Goal: Information Seeking & Learning: Learn about a topic

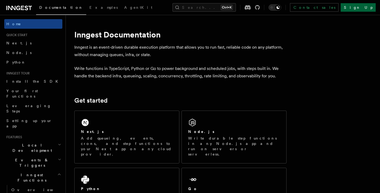
click at [367, 10] on link "Sign Up" at bounding box center [358, 7] width 35 height 9
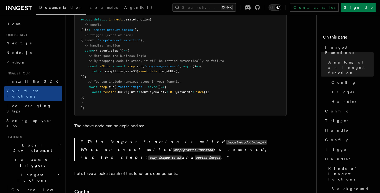
scroll to position [177, 0]
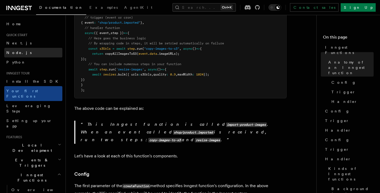
click at [24, 50] on link "Node.js" at bounding box center [33, 53] width 58 height 10
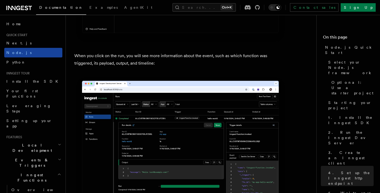
scroll to position [1877, 0]
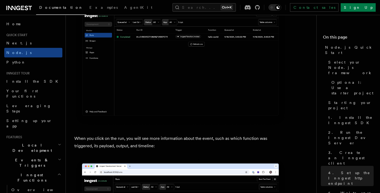
click at [20, 38] on li "Quick start Next.js Node.js Python" at bounding box center [33, 50] width 58 height 34
click at [20, 35] on span "Quick start" at bounding box center [15, 35] width 23 height 4
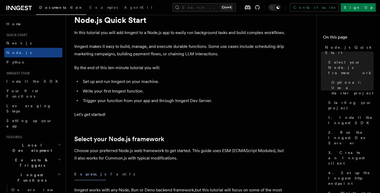
scroll to position [0, 0]
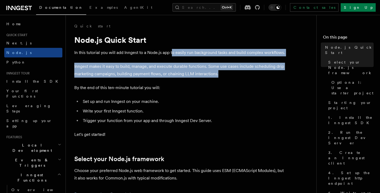
drag, startPoint x: 173, startPoint y: 53, endPoint x: 220, endPoint y: 74, distance: 51.5
click at [220, 74] on p "Inngest makes it easy to build, manage, and execute durable functions. Some use…" at bounding box center [180, 70] width 213 height 15
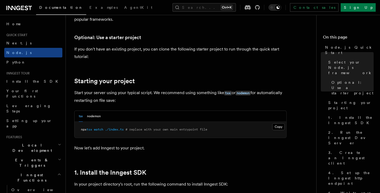
scroll to position [213, 0]
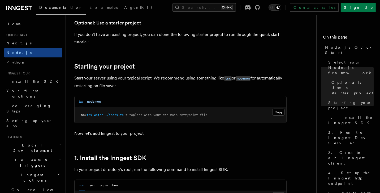
click at [96, 103] on button "nodemon" at bounding box center [94, 101] width 14 height 11
click at [79, 102] on button "tsx" at bounding box center [81, 101] width 4 height 11
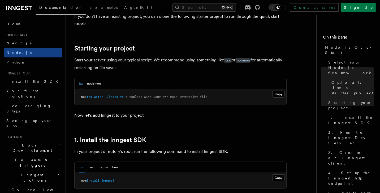
scroll to position [248, 0]
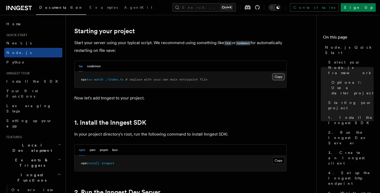
click at [278, 78] on button "Copy Copied" at bounding box center [279, 76] width 12 height 7
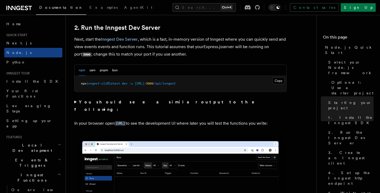
scroll to position [425, 0]
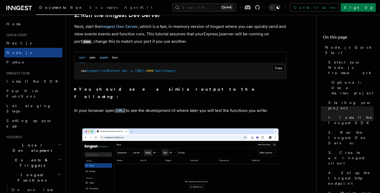
click at [107, 57] on button "pnpm" at bounding box center [104, 57] width 8 height 11
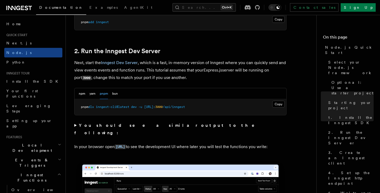
scroll to position [354, 0]
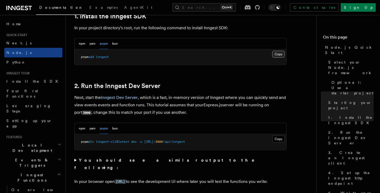
click at [278, 53] on button "Copy Copied" at bounding box center [279, 54] width 12 height 7
click at [279, 141] on button "Copy Copied" at bounding box center [279, 139] width 12 height 7
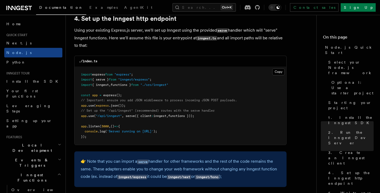
scroll to position [815, 0]
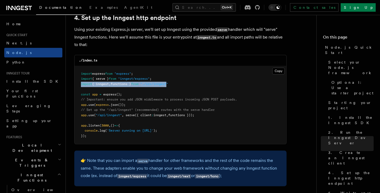
drag, startPoint x: 174, startPoint y: 83, endPoint x: 77, endPoint y: 84, distance: 97.0
click at [77, 84] on pre "import express from "express" ; import { serve } from "inngest/express" ; impor…" at bounding box center [181, 105] width 212 height 78
click at [181, 84] on pre "import express from "express" ; import { serve } from "inngest/express" ; impor…" at bounding box center [181, 105] width 212 height 78
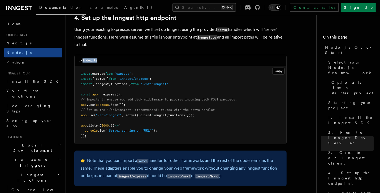
drag, startPoint x: 100, startPoint y: 61, endPoint x: 83, endPoint y: 59, distance: 16.3
click at [83, 59] on div "./index.ts" at bounding box center [181, 60] width 212 height 11
copy code "index.ts"
click at [275, 71] on button "Copy Copied" at bounding box center [279, 71] width 12 height 7
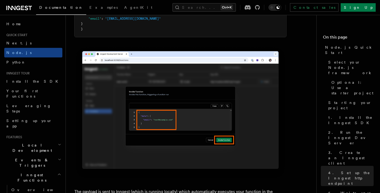
scroll to position [1665, 0]
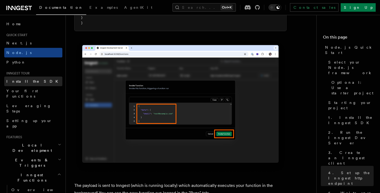
click at [25, 81] on span "Install the SDK" at bounding box center [33, 81] width 55 height 4
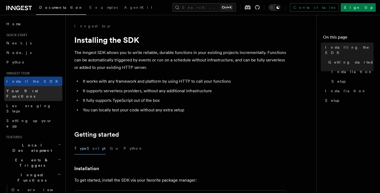
click at [26, 91] on span "Your first Functions" at bounding box center [22, 94] width 32 height 10
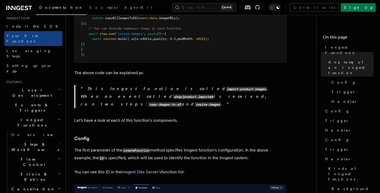
scroll to position [71, 0]
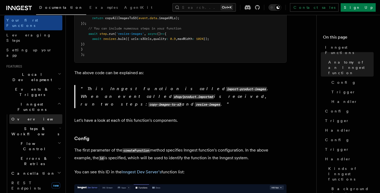
click at [27, 117] on span "Overview" at bounding box center [38, 119] width 55 height 4
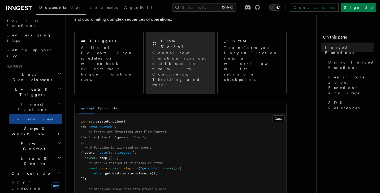
scroll to position [35, 0]
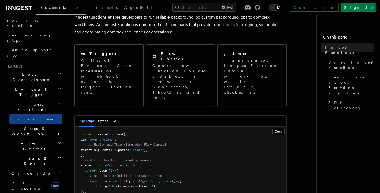
click at [25, 126] on span "Steps & Workflows" at bounding box center [34, 131] width 50 height 11
click at [40, 126] on span "Steps & Workflows" at bounding box center [34, 131] width 50 height 11
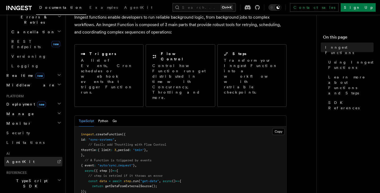
scroll to position [213, 0]
click at [24, 177] on span "TypeScript SDK" at bounding box center [30, 182] width 53 height 11
click at [32, 190] on link "Introduction" at bounding box center [35, 195] width 53 height 10
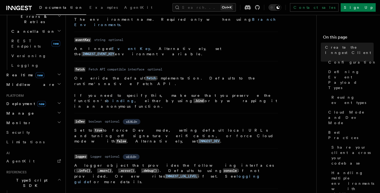
scroll to position [213, 0]
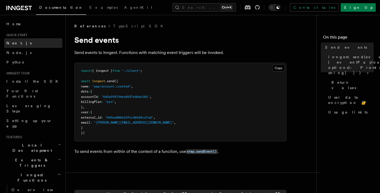
click at [19, 43] on link "Next.js" at bounding box center [33, 43] width 58 height 10
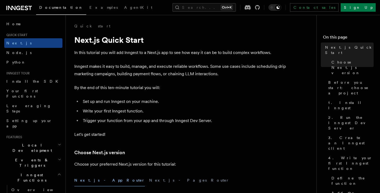
click at [19, 51] on link "Node.js" at bounding box center [33, 53] width 58 height 10
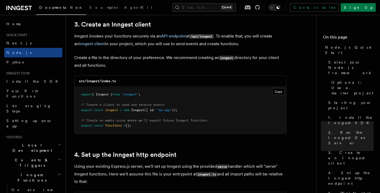
scroll to position [673, 0]
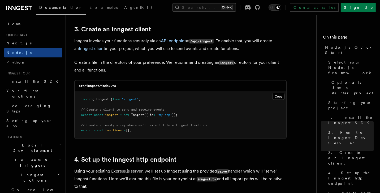
drag, startPoint x: 135, startPoint y: 131, endPoint x: 80, endPoint y: 101, distance: 62.7
click at [80, 101] on pre "import { Inngest } from "inngest" ; // Create a client to send and receive even…" at bounding box center [181, 114] width 212 height 47
drag, startPoint x: 120, startPoint y: 86, endPoint x: 86, endPoint y: 85, distance: 34.0
click at [86, 85] on div "src/inngest/index.ts" at bounding box center [181, 86] width 212 height 11
copy code "inngest/index.ts"
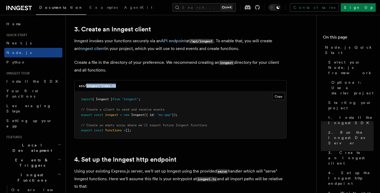
drag, startPoint x: 140, startPoint y: 130, endPoint x: 79, endPoint y: 99, distance: 68.9
click at [79, 99] on pre "import { Inngest } from "inngest" ; // Create a client to send and receive even…" at bounding box center [181, 114] width 212 height 47
copy code "import { Inngest } from "inngest" ; // Create a client to send and receive even…"
click at [155, 89] on div "src/inngest/index.ts" at bounding box center [181, 86] width 212 height 11
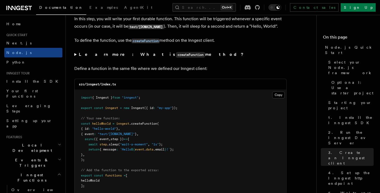
scroll to position [1027, 0]
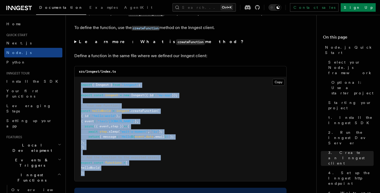
drag, startPoint x: 89, startPoint y: 175, endPoint x: 69, endPoint y: 86, distance: 91.5
copy code "import { Inngest } from "inngest" ; export const inngest = new Inngest ({ id : …"
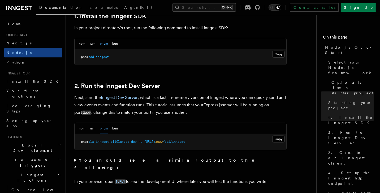
scroll to position [248, 0]
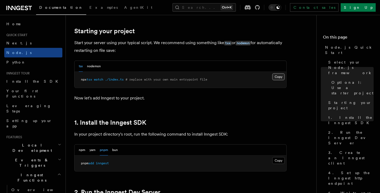
click at [280, 78] on button "Copy Copied" at bounding box center [279, 76] width 12 height 7
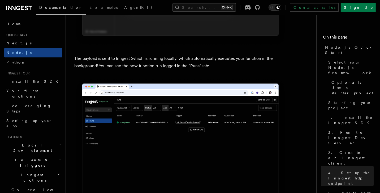
scroll to position [1877, 0]
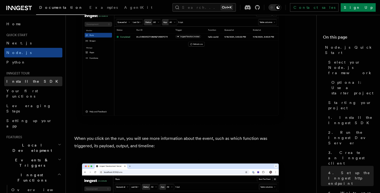
click at [20, 83] on span "Install the SDK" at bounding box center [33, 81] width 55 height 5
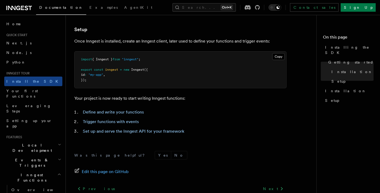
scroll to position [249, 0]
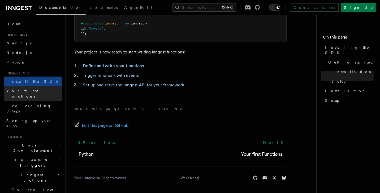
click at [22, 92] on span "Your first Functions" at bounding box center [22, 94] width 32 height 10
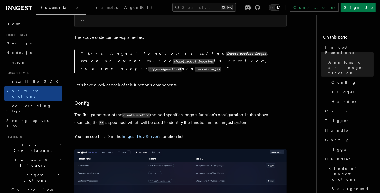
scroll to position [142, 0]
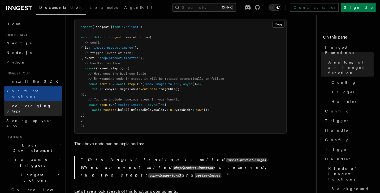
click at [23, 104] on link "Leveraging Steps" at bounding box center [33, 108] width 58 height 15
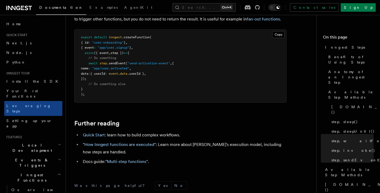
scroll to position [1209, 0]
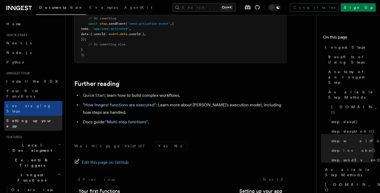
click at [31, 119] on span "Setting up your app" at bounding box center [29, 124] width 46 height 10
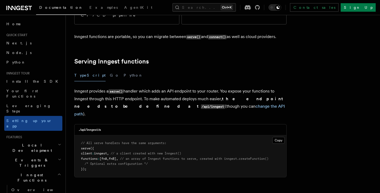
scroll to position [71, 0]
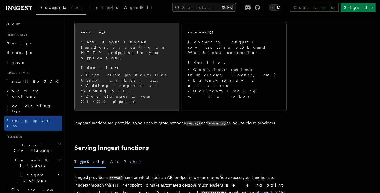
click at [146, 94] on li "Zero changes to your CI/CD pipeline" at bounding box center [127, 99] width 92 height 11
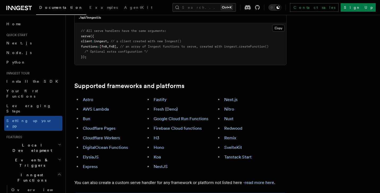
scroll to position [269, 0]
click at [96, 164] on link "Express" at bounding box center [90, 166] width 15 height 5
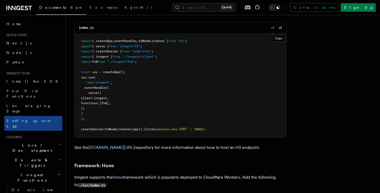
scroll to position [2815, 0]
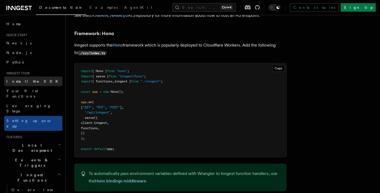
click at [34, 79] on link "Install the SDK" at bounding box center [33, 82] width 58 height 10
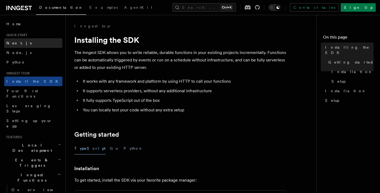
click at [26, 41] on link "Next.js" at bounding box center [33, 43] width 58 height 10
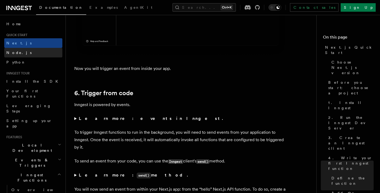
click at [22, 55] on link "Node.js" at bounding box center [33, 53] width 58 height 10
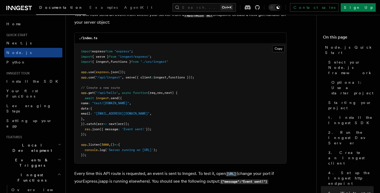
scroll to position [2834, 0]
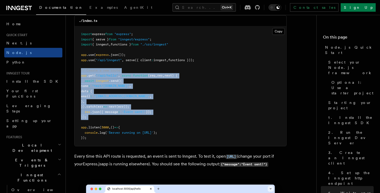
drag, startPoint x: 90, startPoint y: 128, endPoint x: 79, endPoint y: 81, distance: 48.4
click at [79, 81] on pre "import express from "express" ; import { serve } from "inngest/express" ; impor…" at bounding box center [181, 86] width 212 height 120
copy code "// Create a new route app .get ( "/api/hello" , async function (req , res , nex…"
